Goal: Task Accomplishment & Management: Use online tool/utility

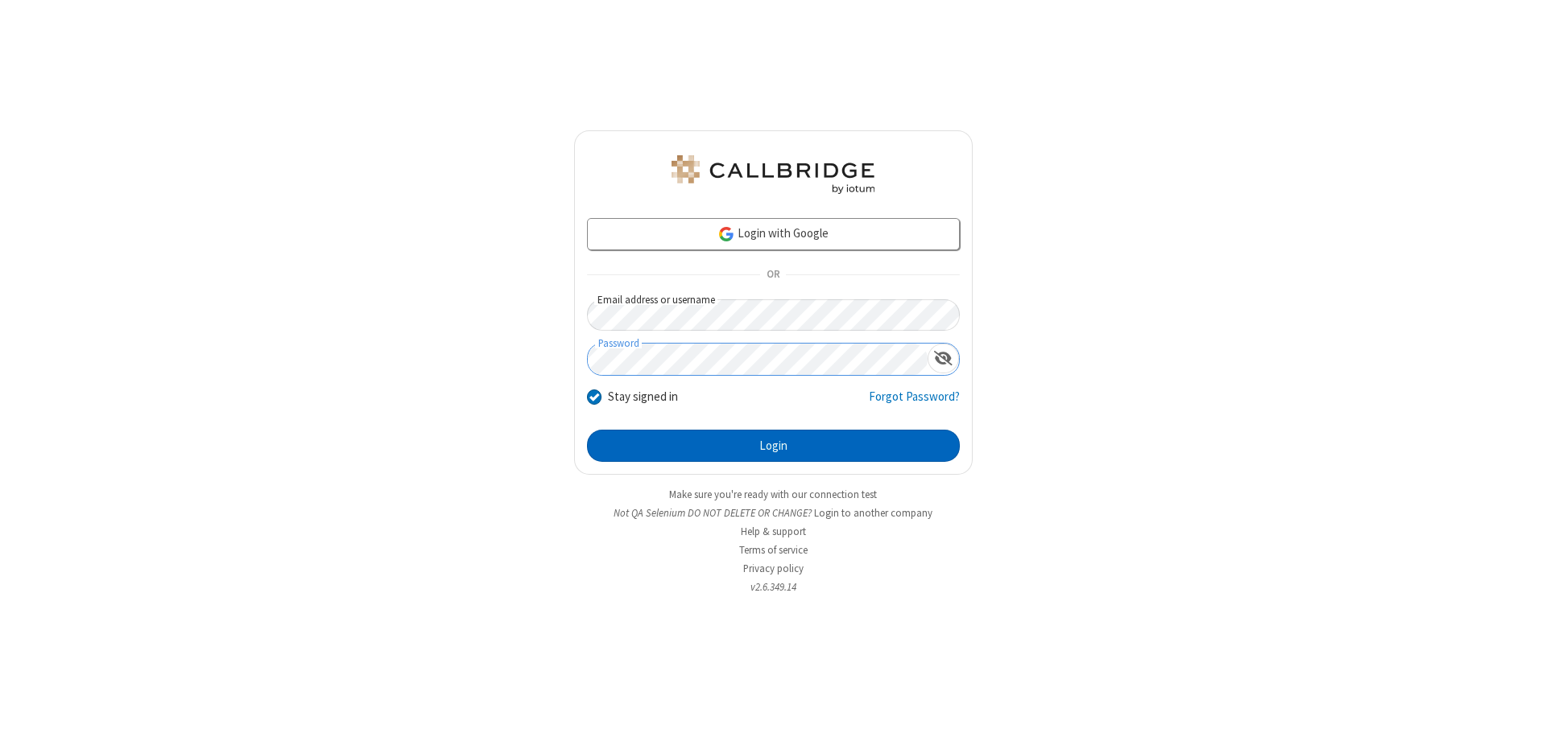
click at [773, 446] on button "Login" at bounding box center [773, 446] width 373 height 32
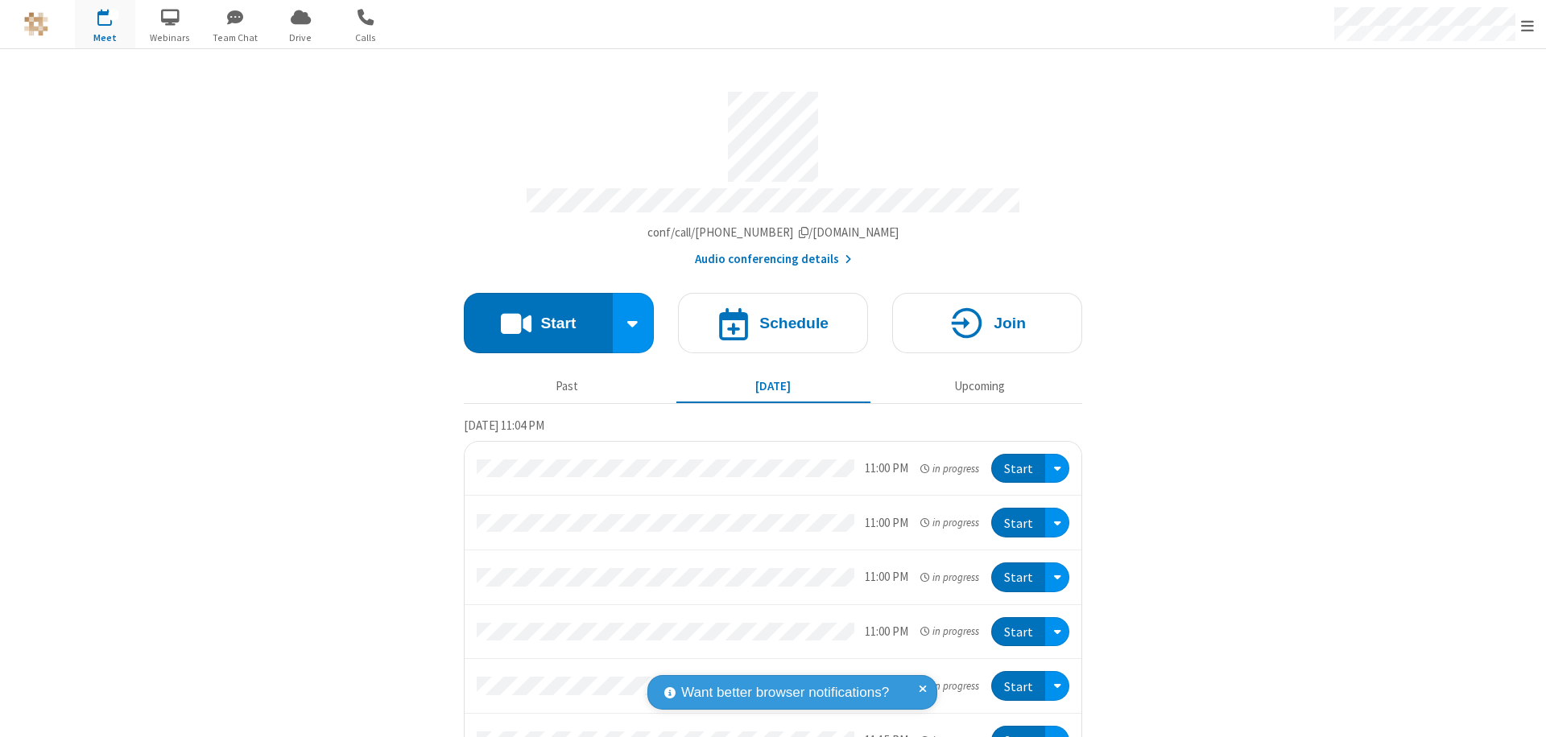
click at [531, 316] on button "Start" at bounding box center [538, 323] width 149 height 60
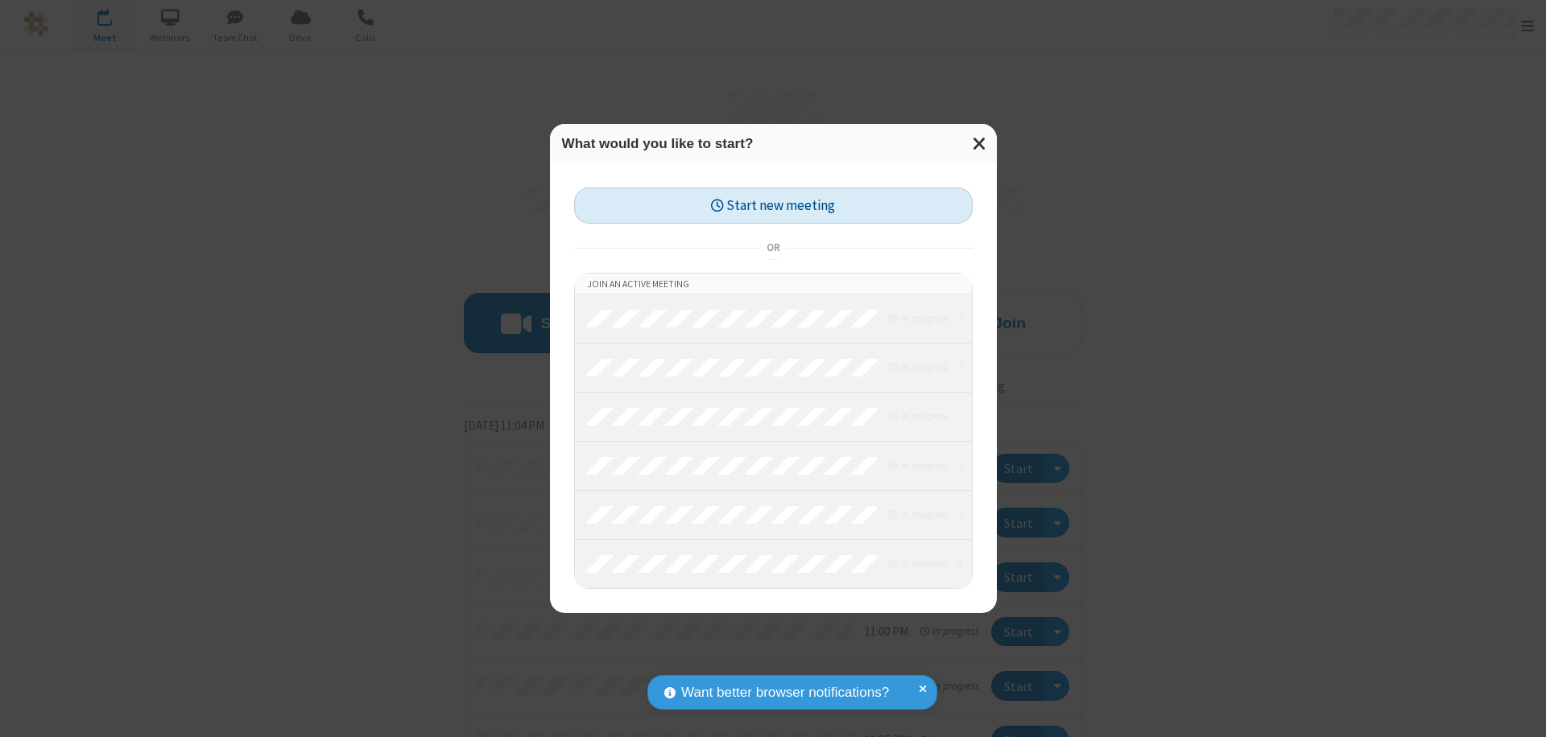
click at [773, 205] on button "Start new meeting" at bounding box center [773, 206] width 398 height 36
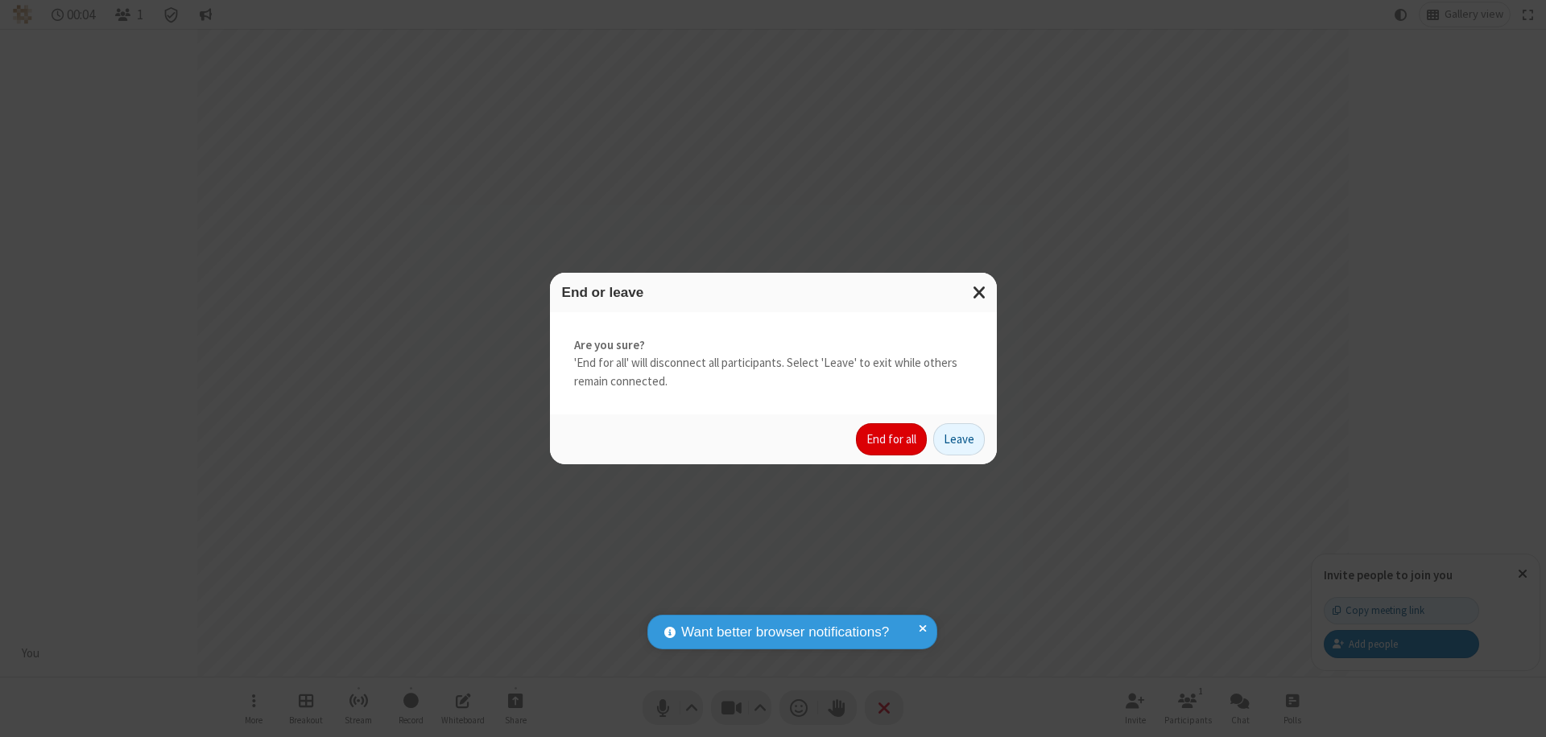
click at [892, 440] on button "End for all" at bounding box center [891, 439] width 71 height 32
